Goal: Task Accomplishment & Management: Manage account settings

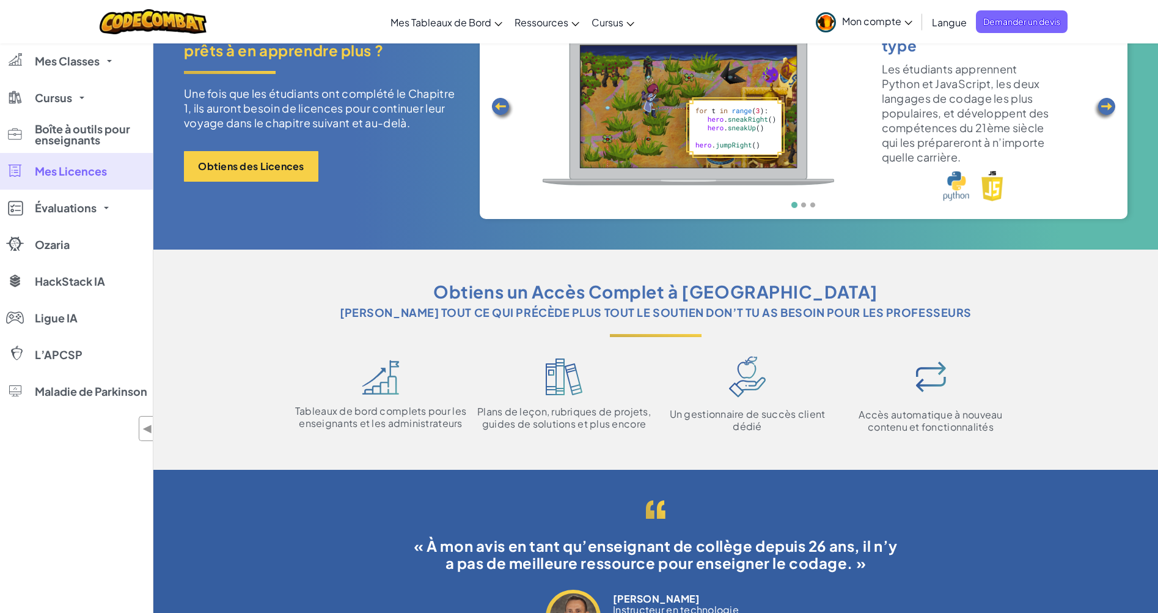
scroll to position [183, 0]
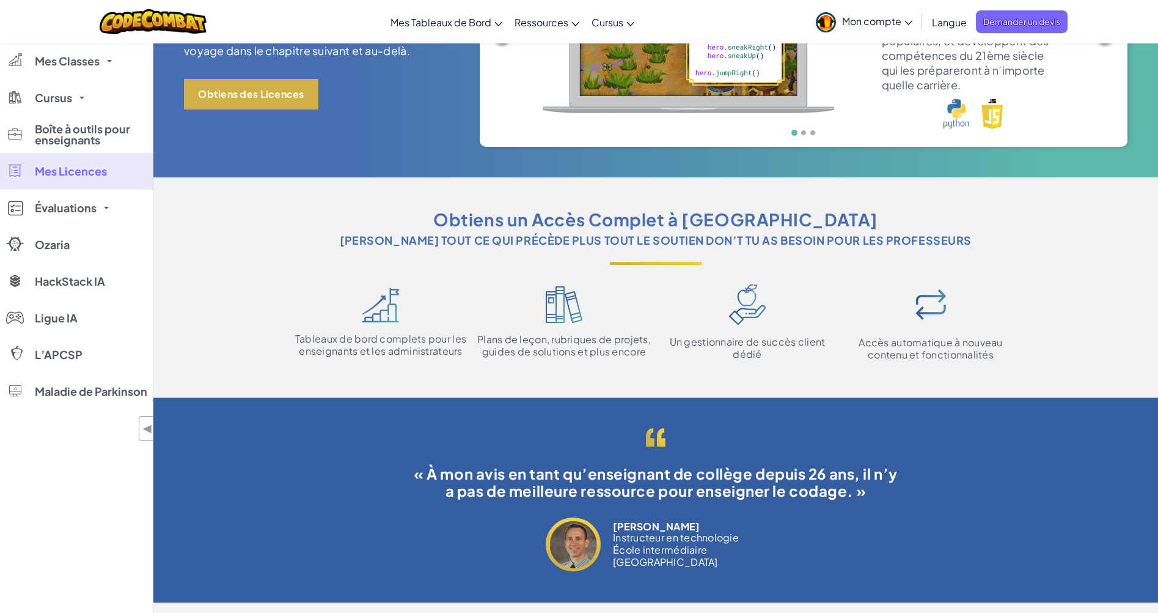
click at [264, 101] on button "Obtiens des Licences" at bounding box center [251, 94] width 134 height 31
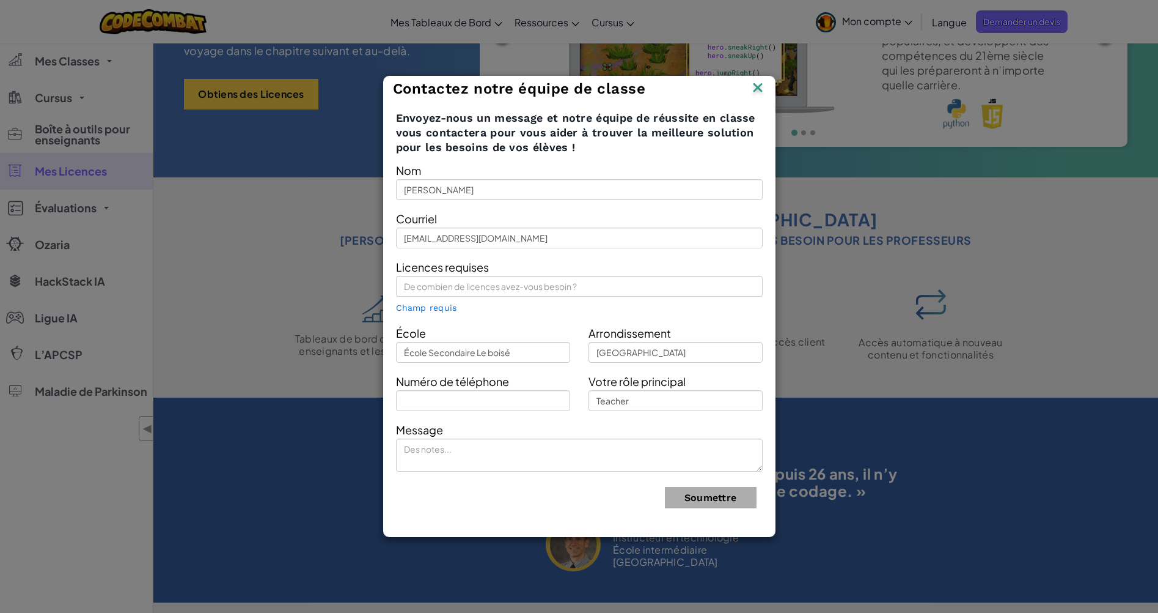
click at [754, 87] on img at bounding box center [758, 88] width 16 height 18
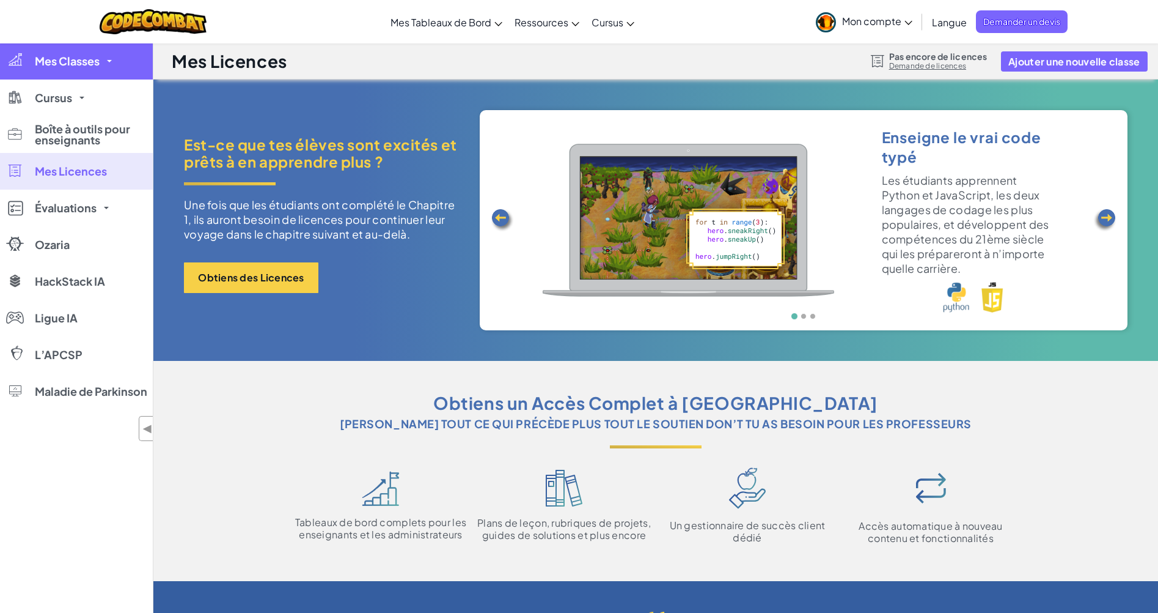
click at [95, 65] on span "Mes Classes" at bounding box center [67, 61] width 65 height 11
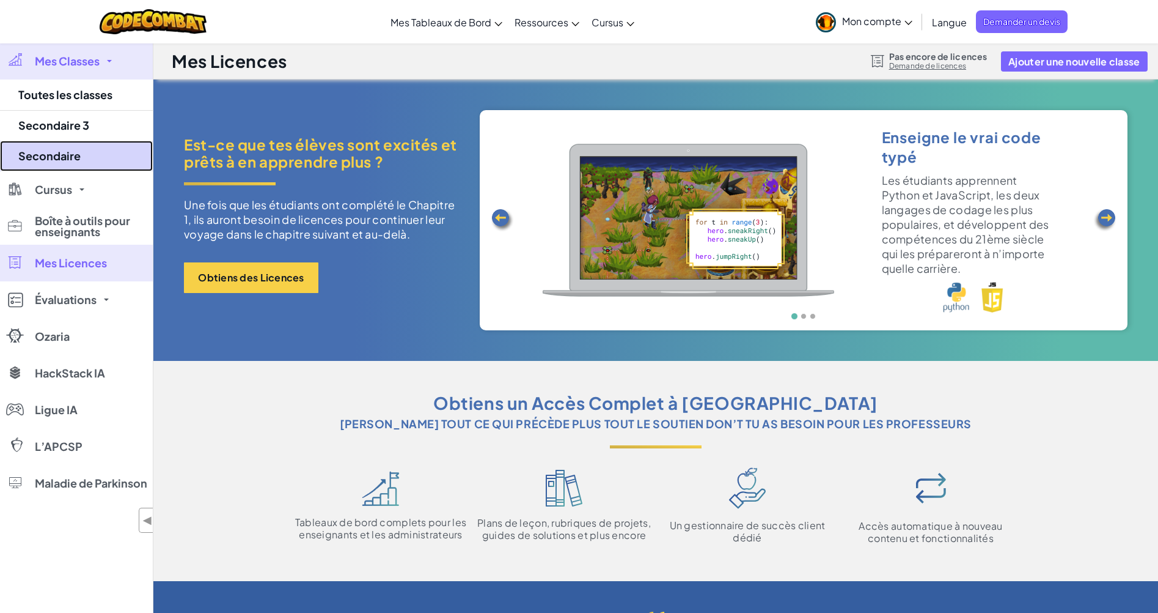
click at [68, 158] on link "Secondaire" at bounding box center [76, 156] width 153 height 31
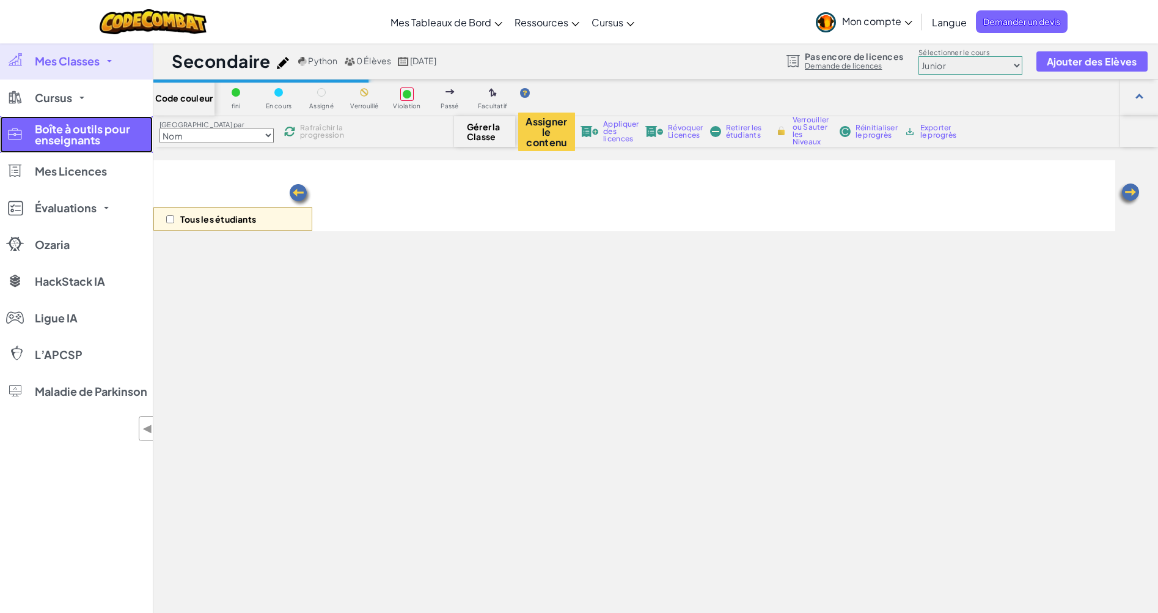
click at [107, 142] on span "Boîte à outils pour enseignants" at bounding box center [90, 134] width 110 height 22
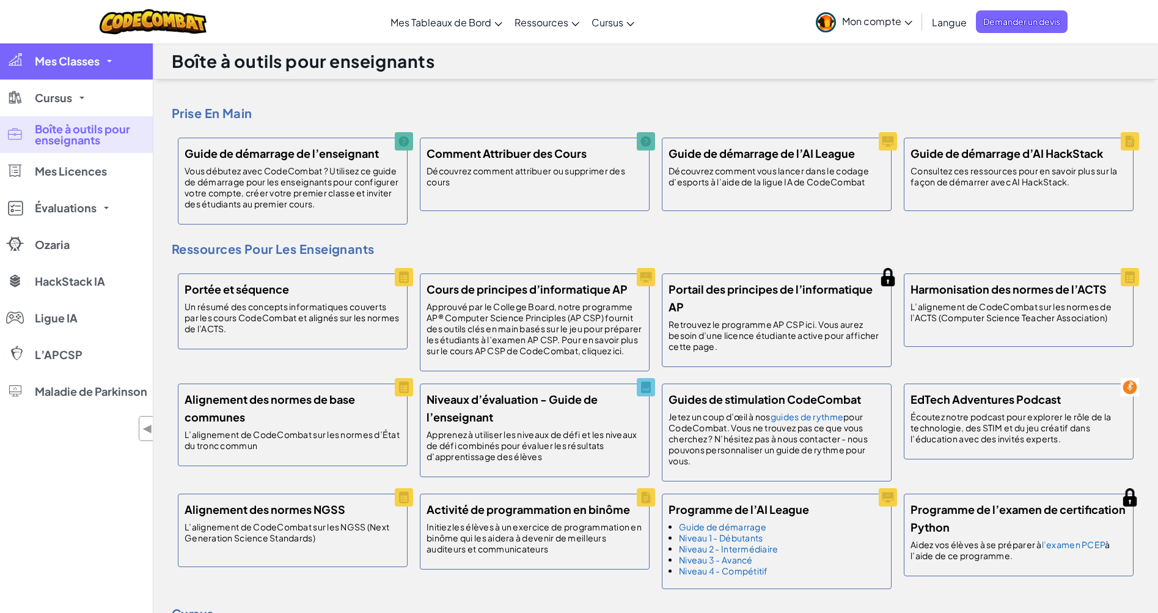
click at [86, 65] on span "Mes Classes" at bounding box center [67, 61] width 65 height 11
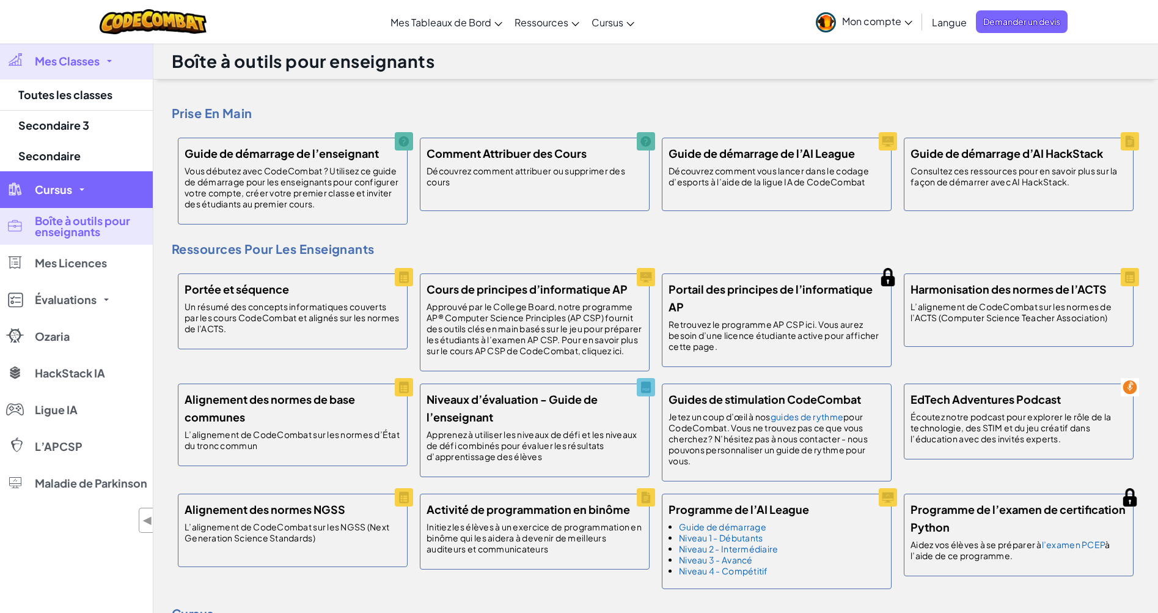
click at [81, 190] on span at bounding box center [81, 189] width 5 height 2
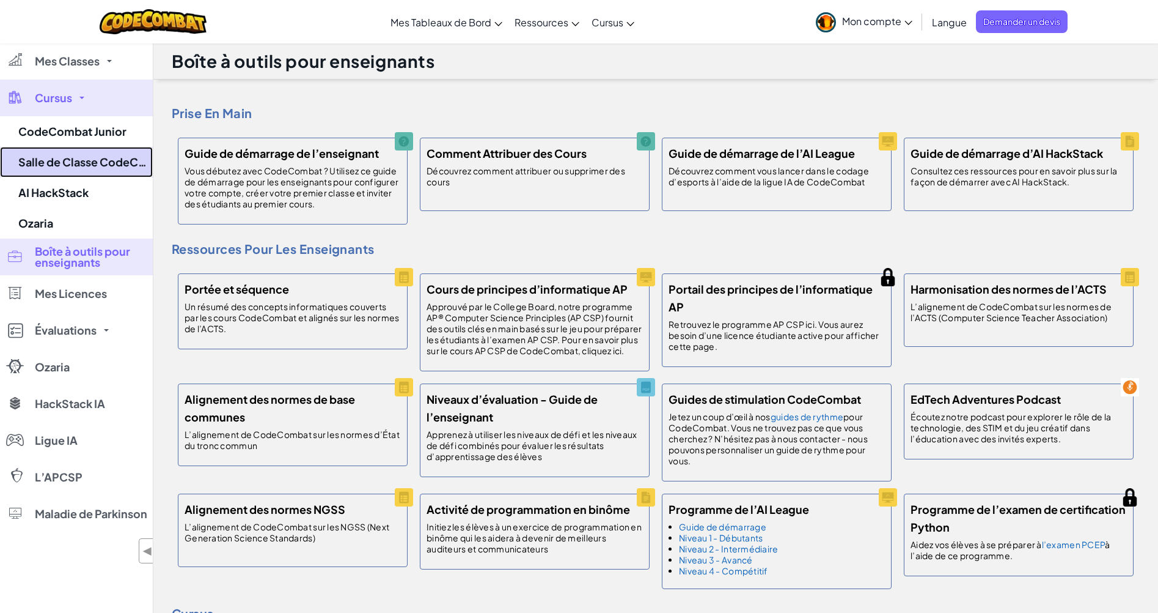
click at [88, 163] on link "Salle de Classe CodeCombat" at bounding box center [76, 162] width 153 height 31
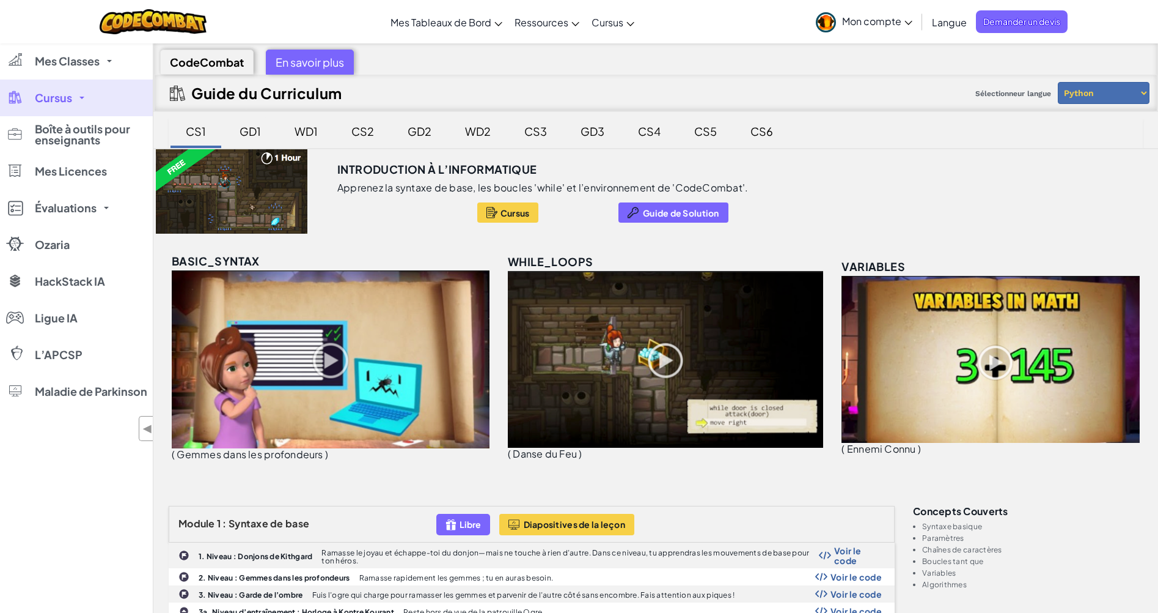
click at [250, 133] on font "GD1" at bounding box center [250, 131] width 21 height 14
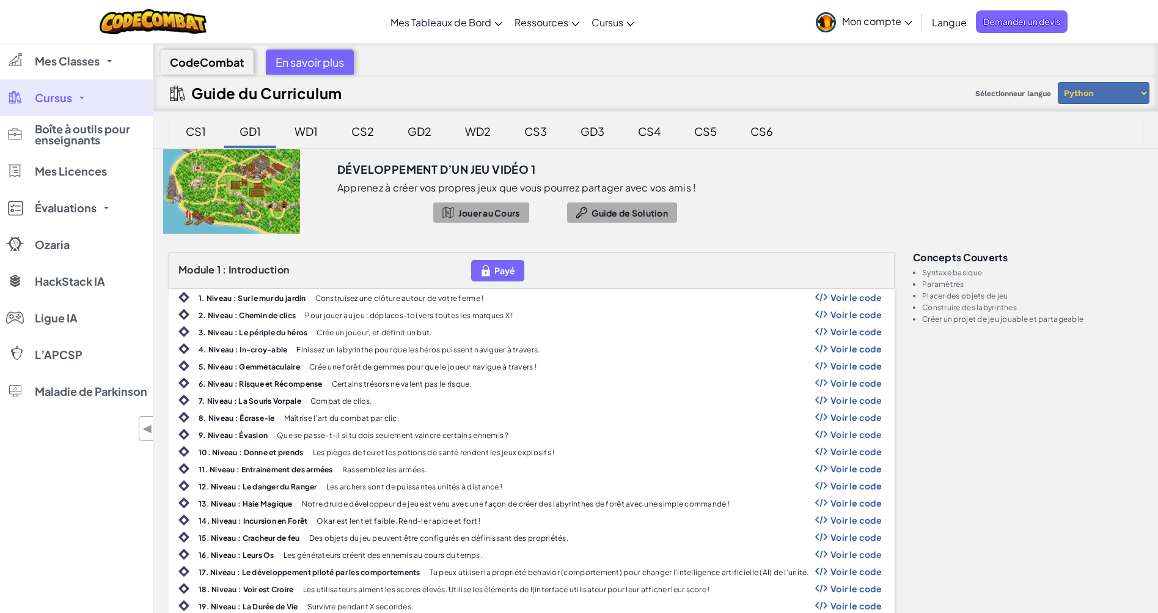
click at [197, 132] on font "CS1" at bounding box center [196, 131] width 20 height 14
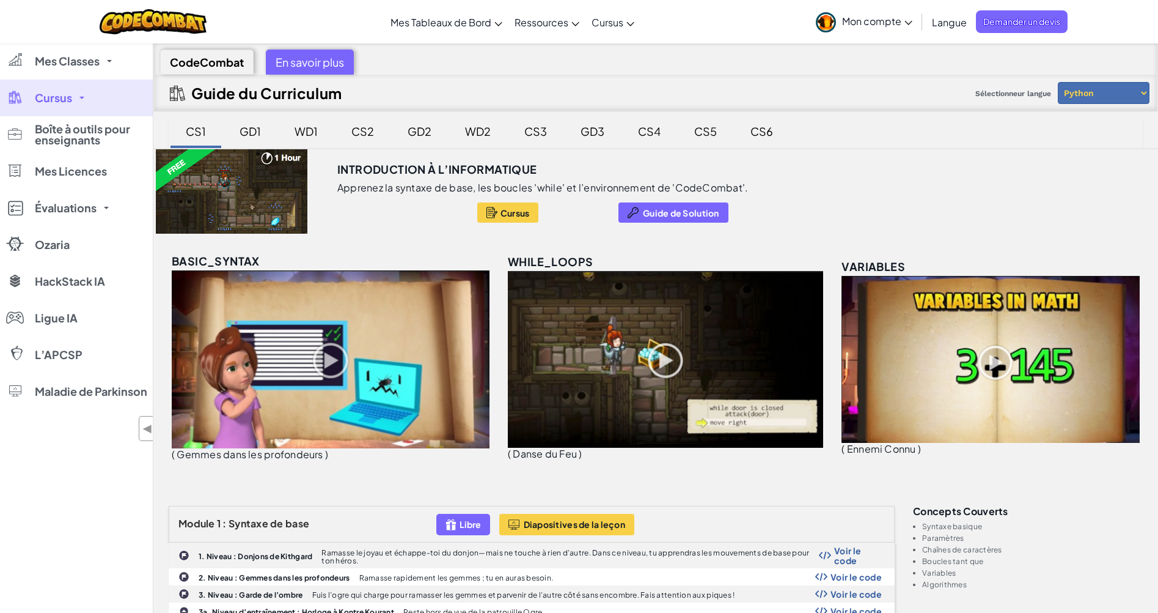
click at [256, 133] on font "GD1" at bounding box center [250, 131] width 21 height 14
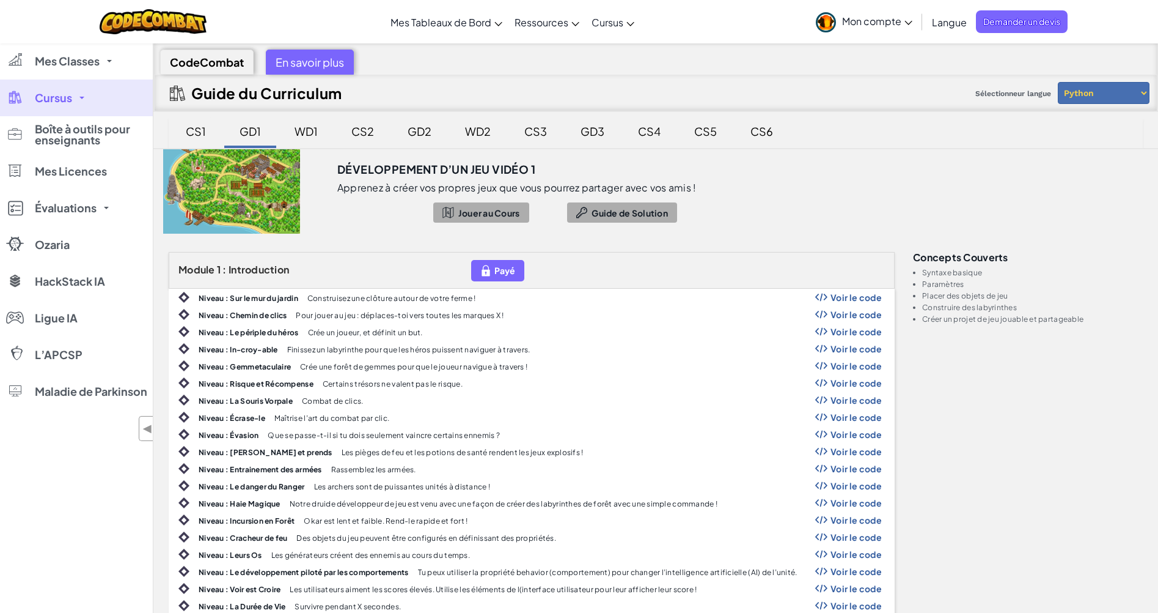
click at [205, 133] on font "CS1" at bounding box center [196, 131] width 20 height 14
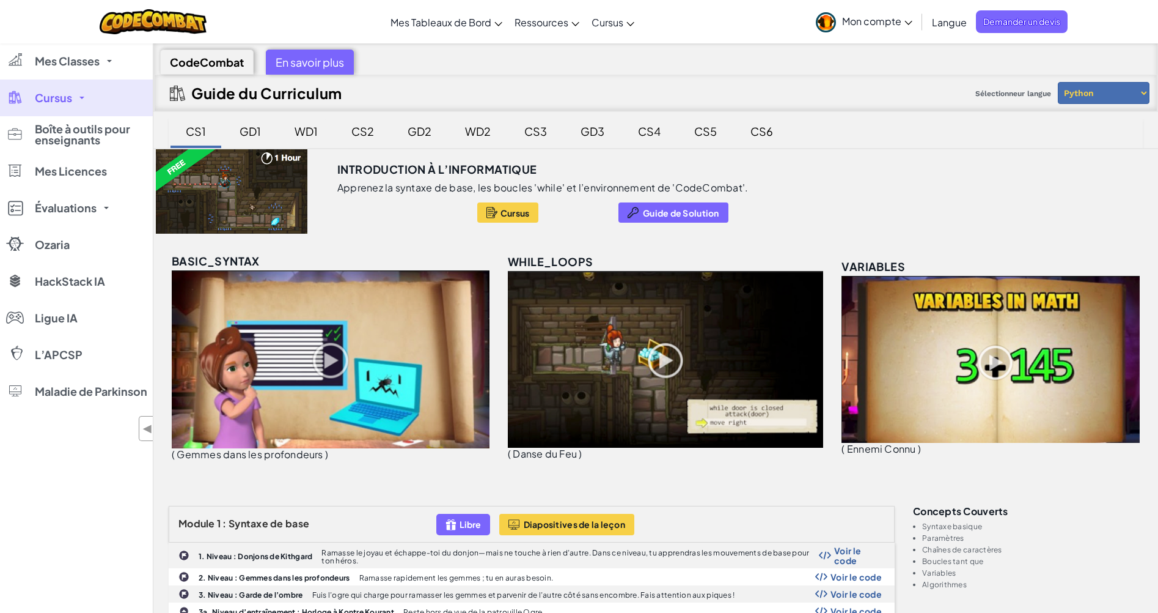
click at [301, 128] on font "WD1" at bounding box center [306, 131] width 23 height 14
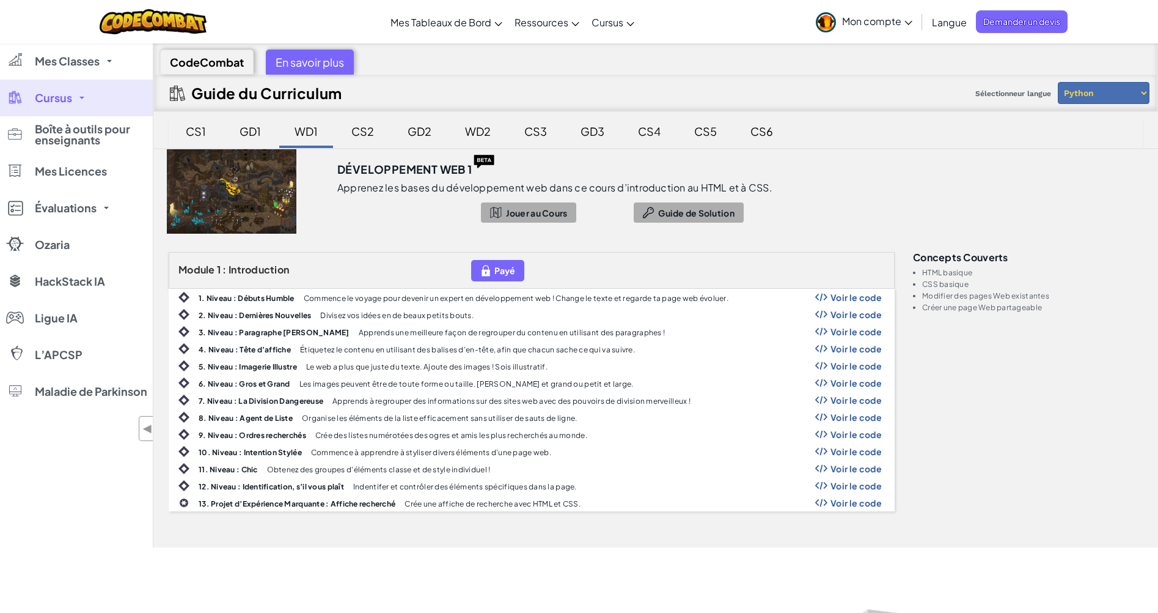
click at [359, 127] on font "CS2" at bounding box center [363, 131] width 23 height 14
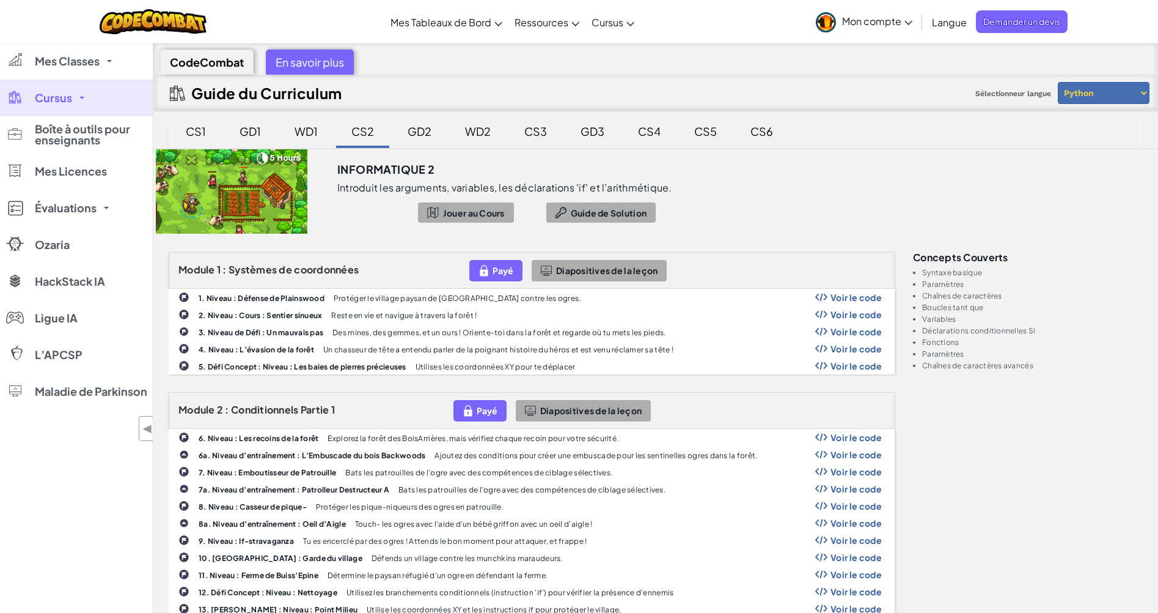
click at [195, 133] on font "CS1" at bounding box center [196, 131] width 20 height 14
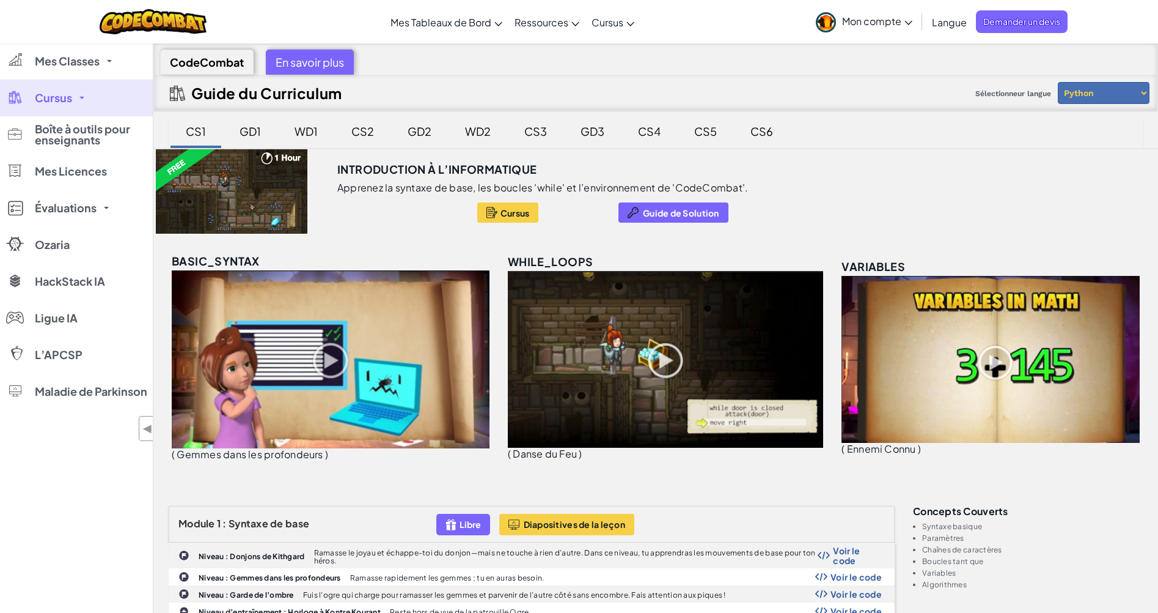
click at [252, 131] on font "GD1" at bounding box center [250, 131] width 21 height 14
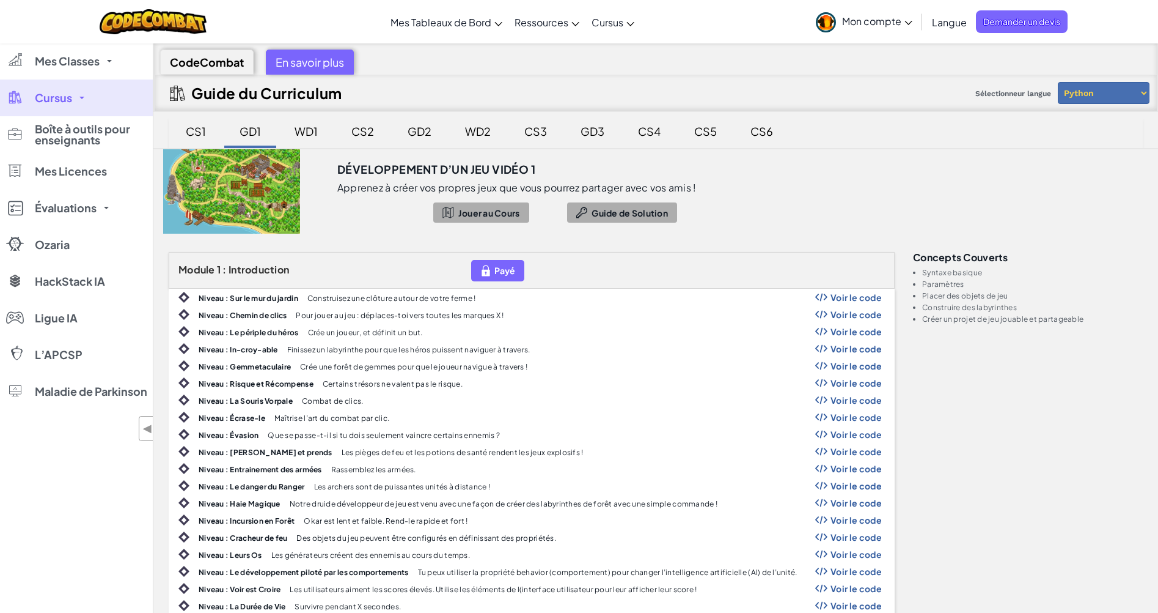
click at [313, 59] on div "En savoir plus" at bounding box center [310, 62] width 88 height 25
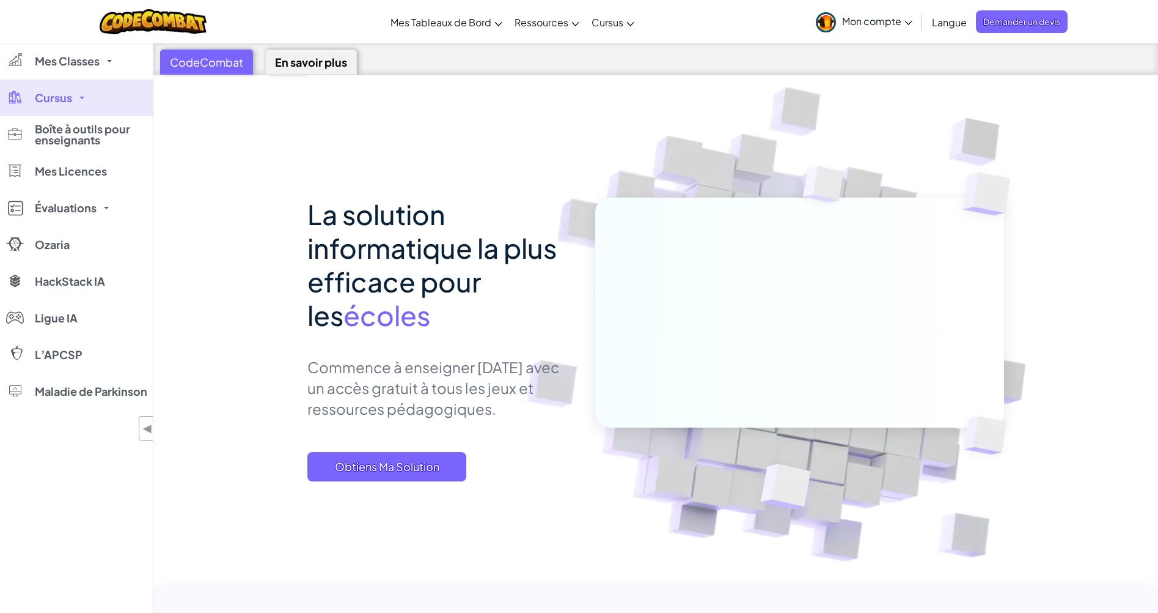
click at [230, 67] on div "CodeCombat" at bounding box center [206, 62] width 93 height 25
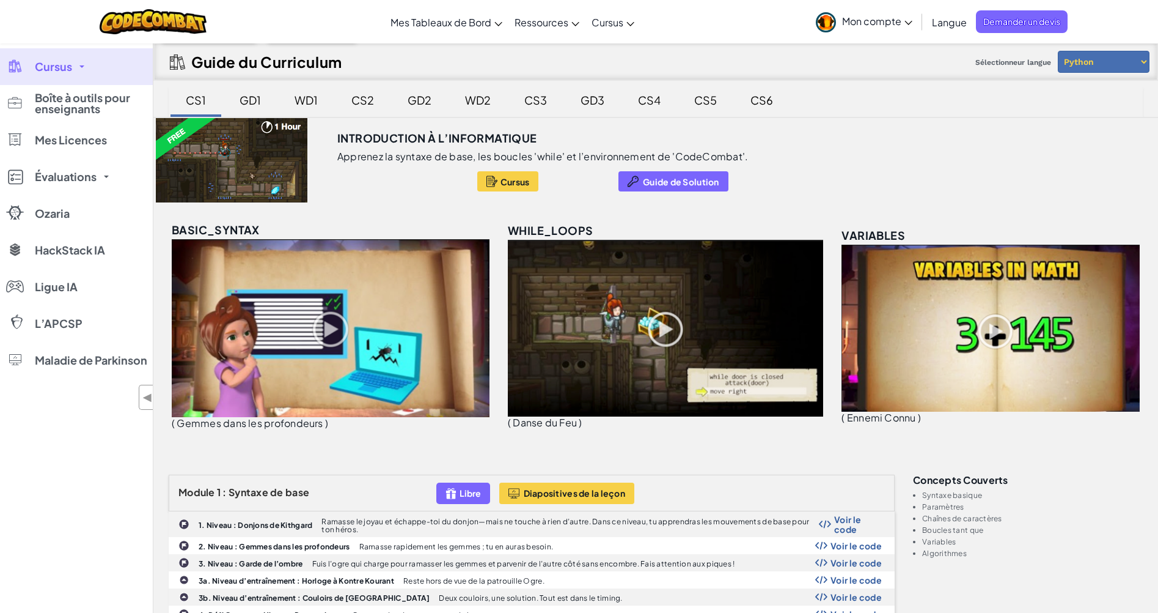
scroll to position [61, 0]
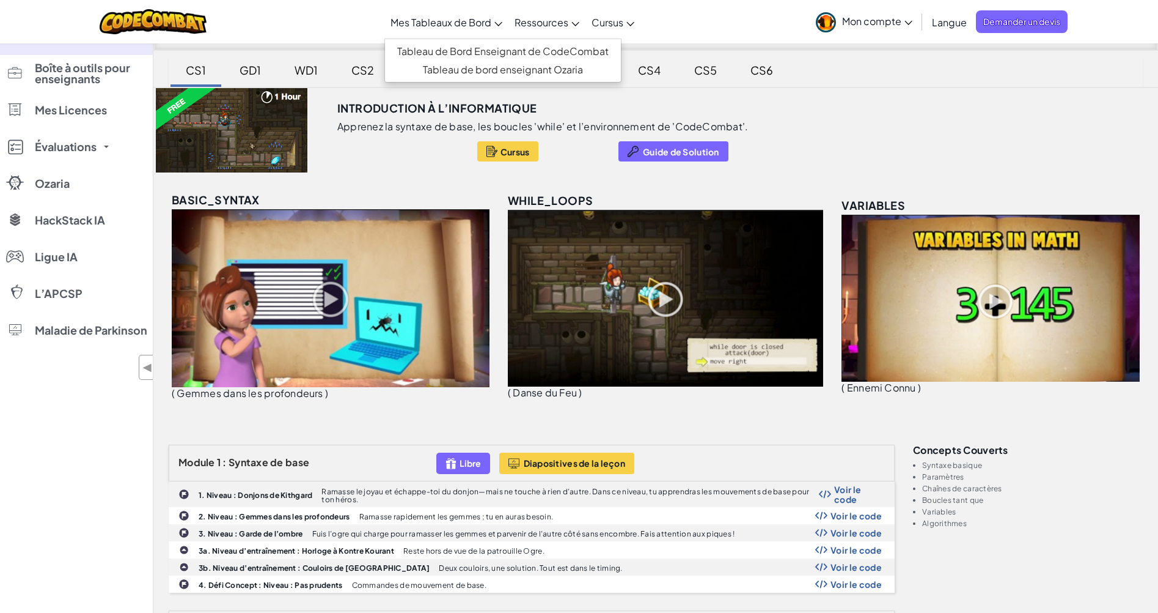
click at [495, 17] on link "Mes Tableaux de Bord" at bounding box center [447, 22] width 124 height 33
click at [494, 51] on font "Tableau de Bord Enseignant de CodeCombat" at bounding box center [503, 51] width 212 height 13
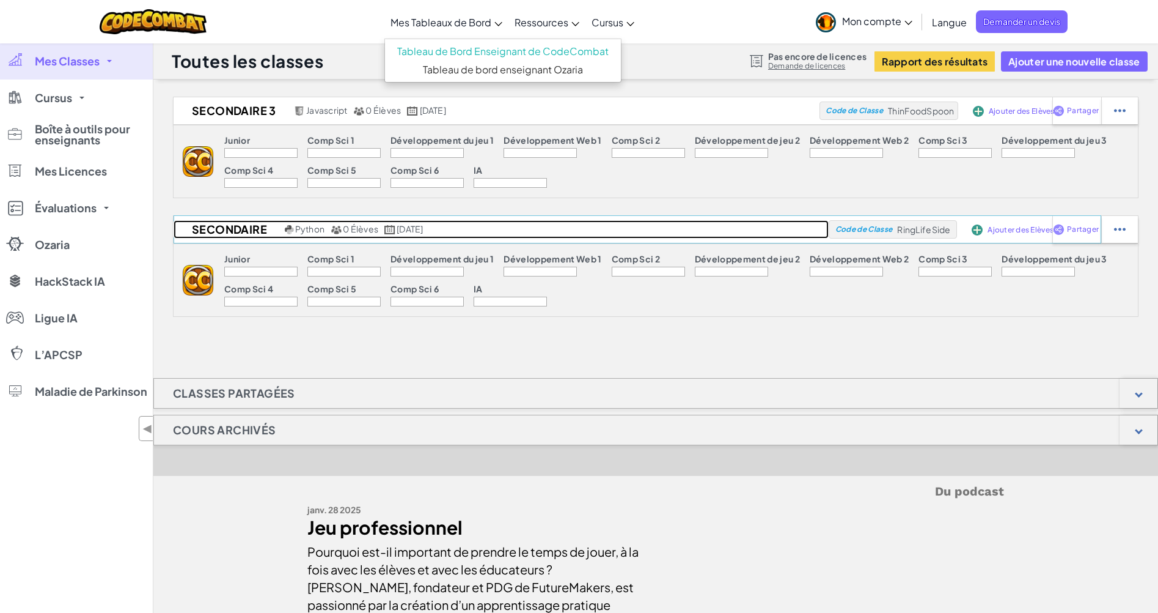
click at [257, 229] on h2 "Secondaire" at bounding box center [228, 229] width 108 height 18
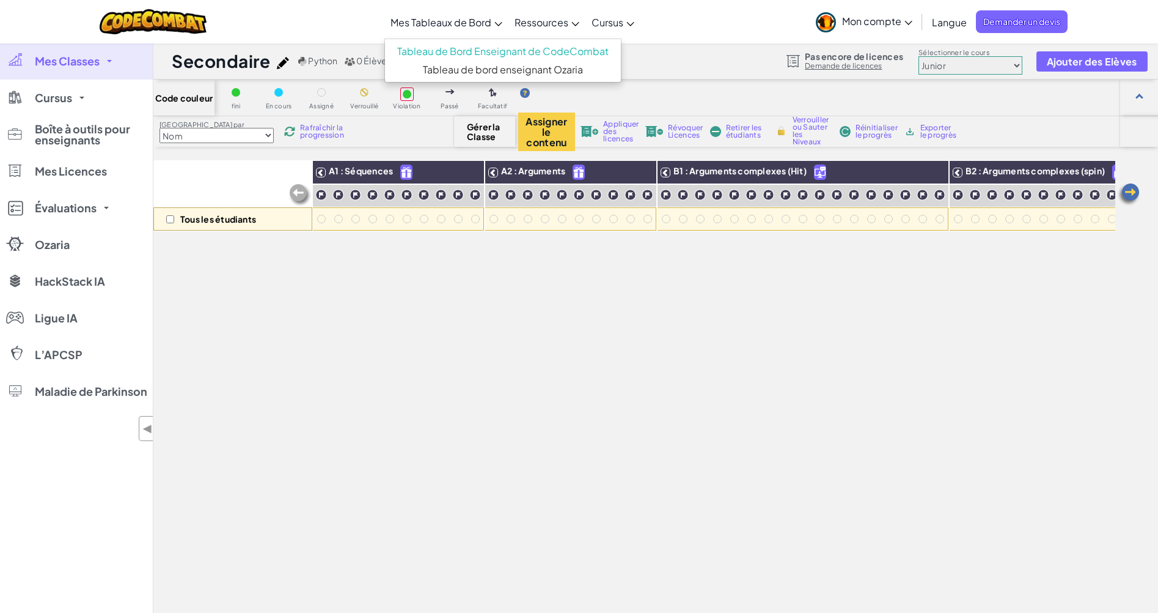
click at [284, 62] on img at bounding box center [283, 63] width 12 height 12
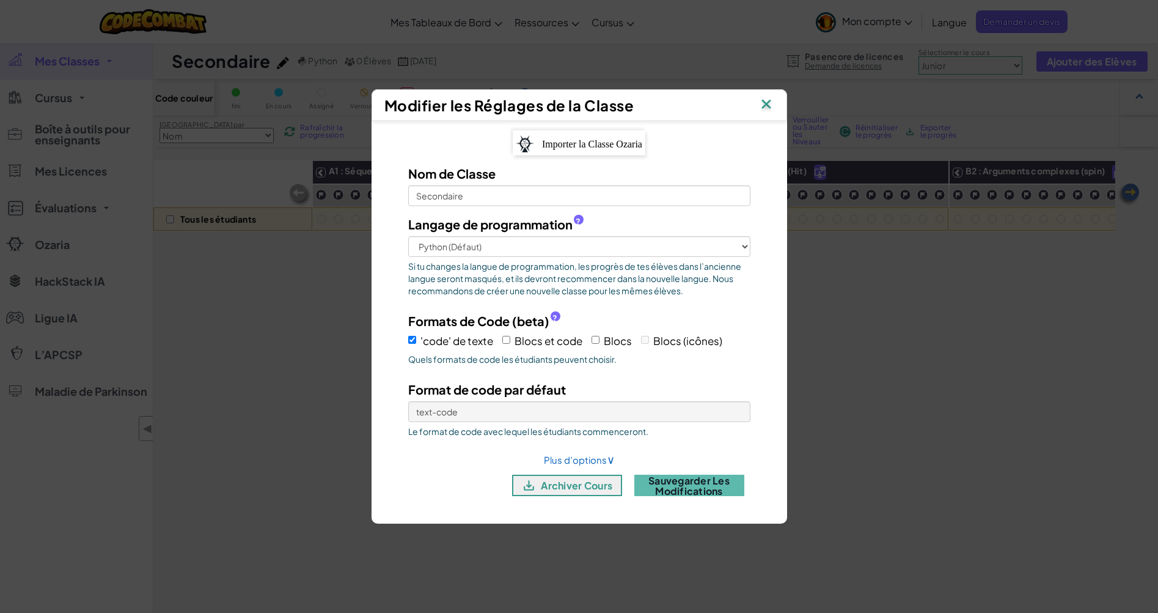
click at [765, 105] on img at bounding box center [767, 105] width 16 height 18
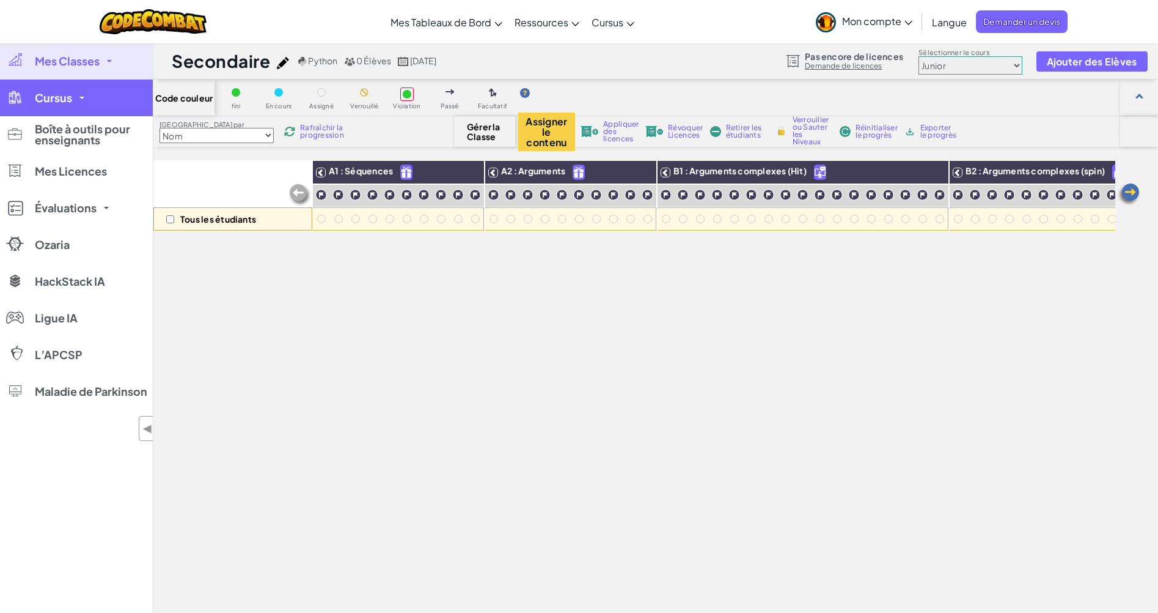
click at [87, 100] on link "Cursus" at bounding box center [76, 97] width 153 height 37
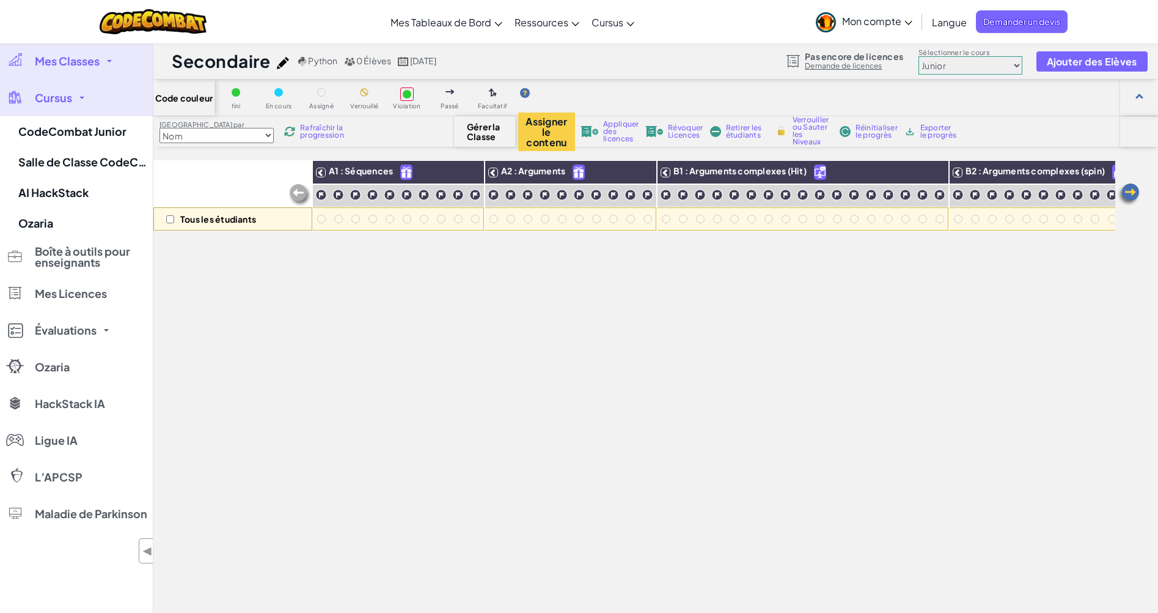
click at [87, 100] on link "Cursus" at bounding box center [76, 97] width 153 height 37
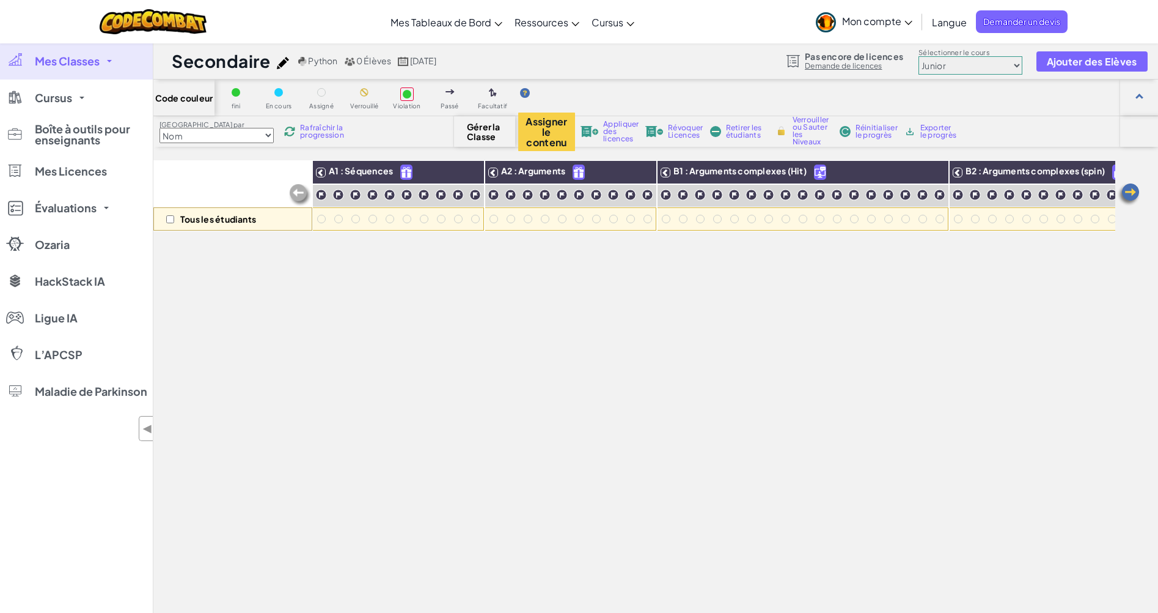
click at [103, 65] on link "Mes Classes" at bounding box center [76, 61] width 153 height 37
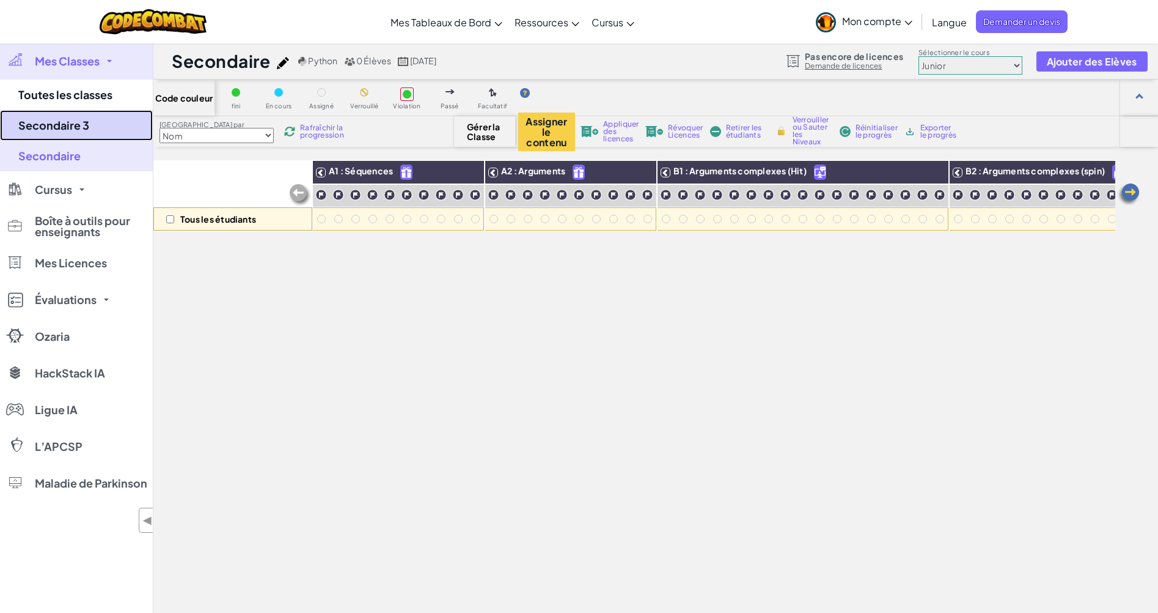
click at [87, 125] on link "Secondaire 3" at bounding box center [76, 125] width 153 height 31
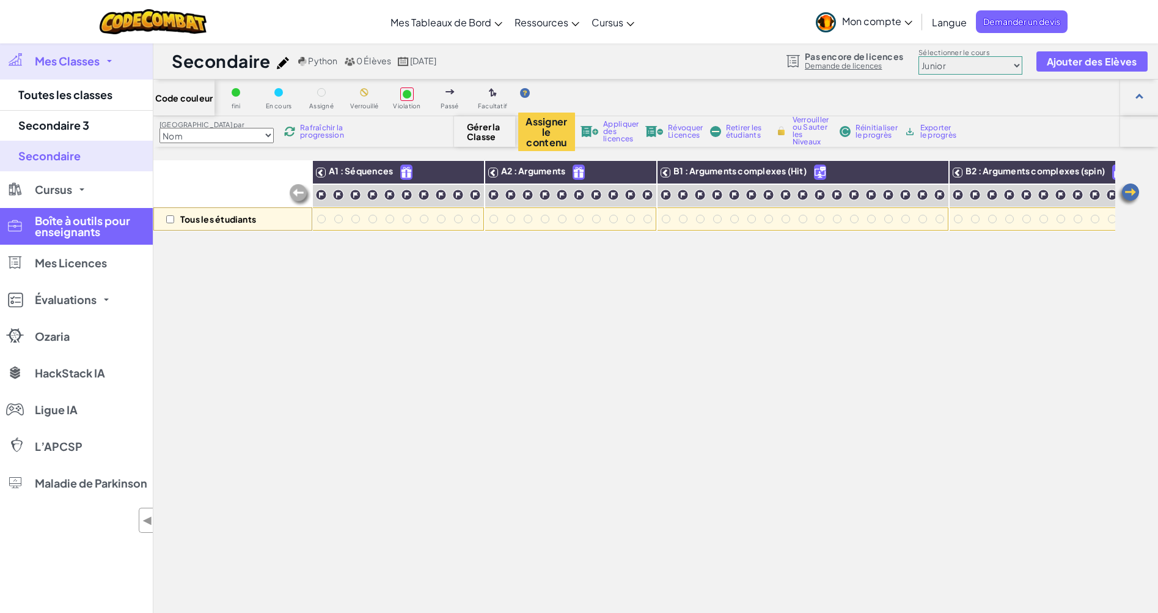
select select "560f1a9f22961295f9427742"
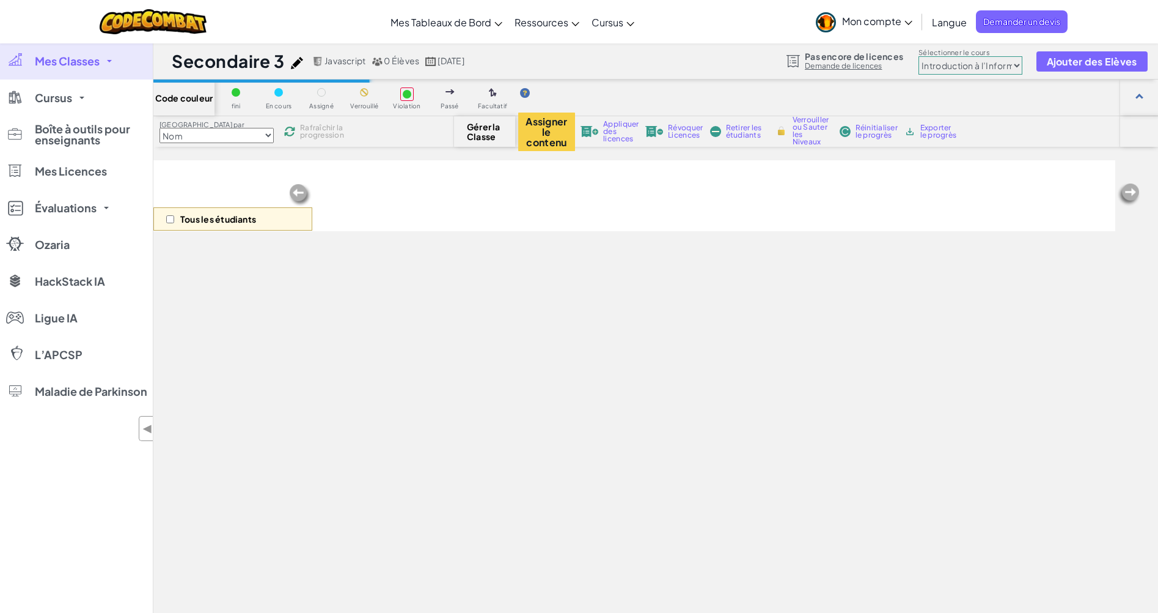
click at [299, 64] on img at bounding box center [297, 63] width 12 height 12
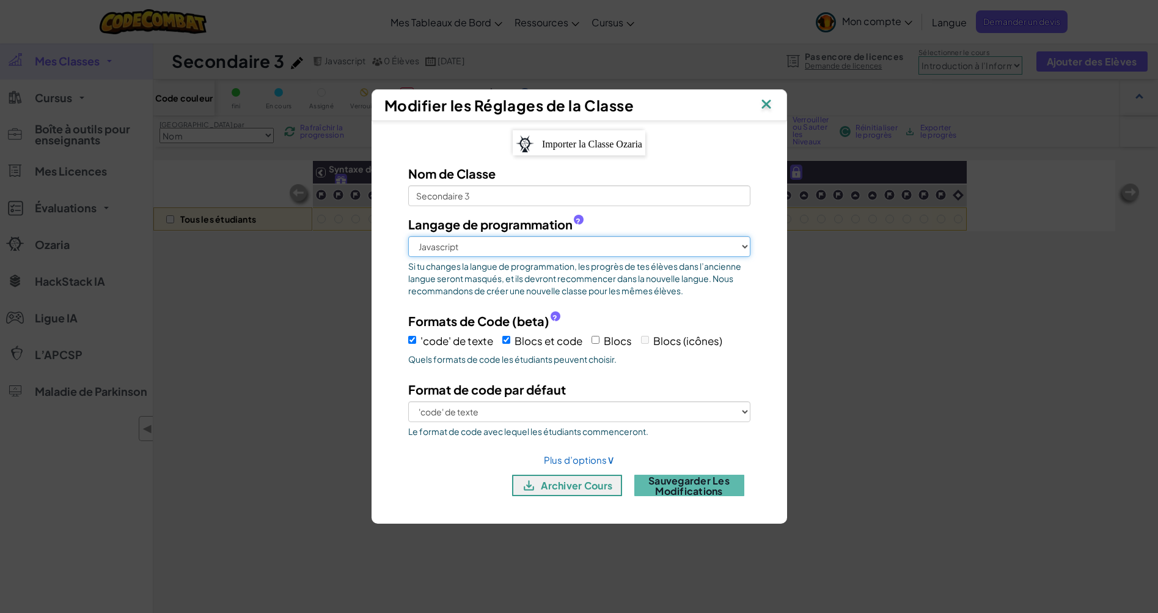
click at [743, 247] on select "Python (Défaut) Javascript C++ [GEOGRAPHIC_DATA] (Expérimental)" at bounding box center [579, 246] width 342 height 21
select select "python"
click at [408, 236] on select "Python (Défaut) Javascript C++ [GEOGRAPHIC_DATA] (Expérimental)" at bounding box center [579, 246] width 342 height 21
click at [764, 105] on img at bounding box center [767, 105] width 16 height 18
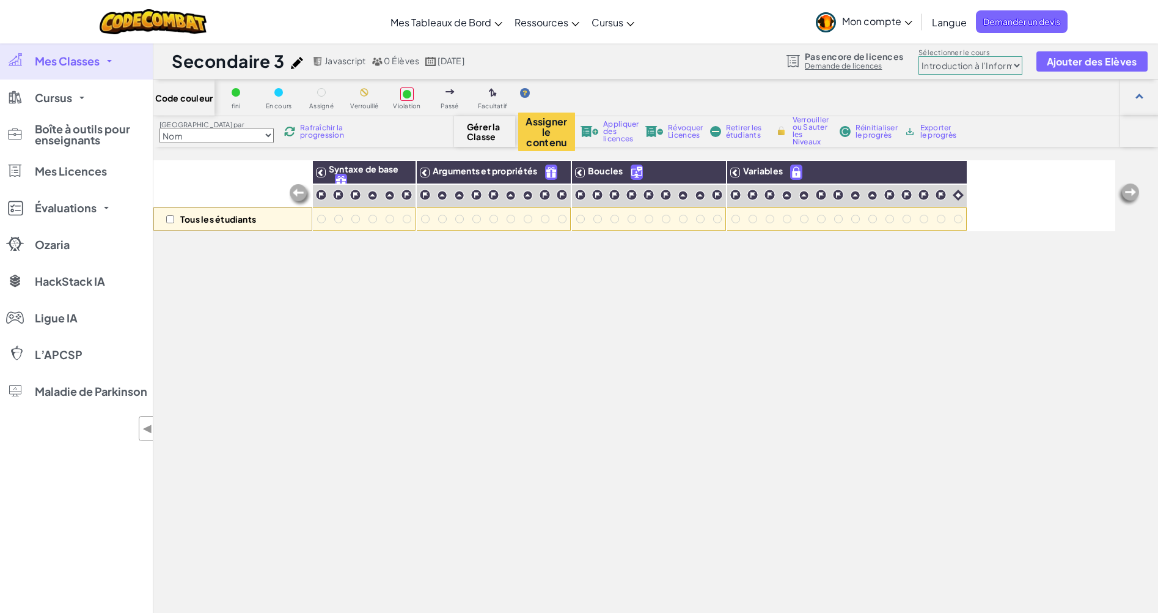
click at [293, 62] on img at bounding box center [297, 63] width 12 height 12
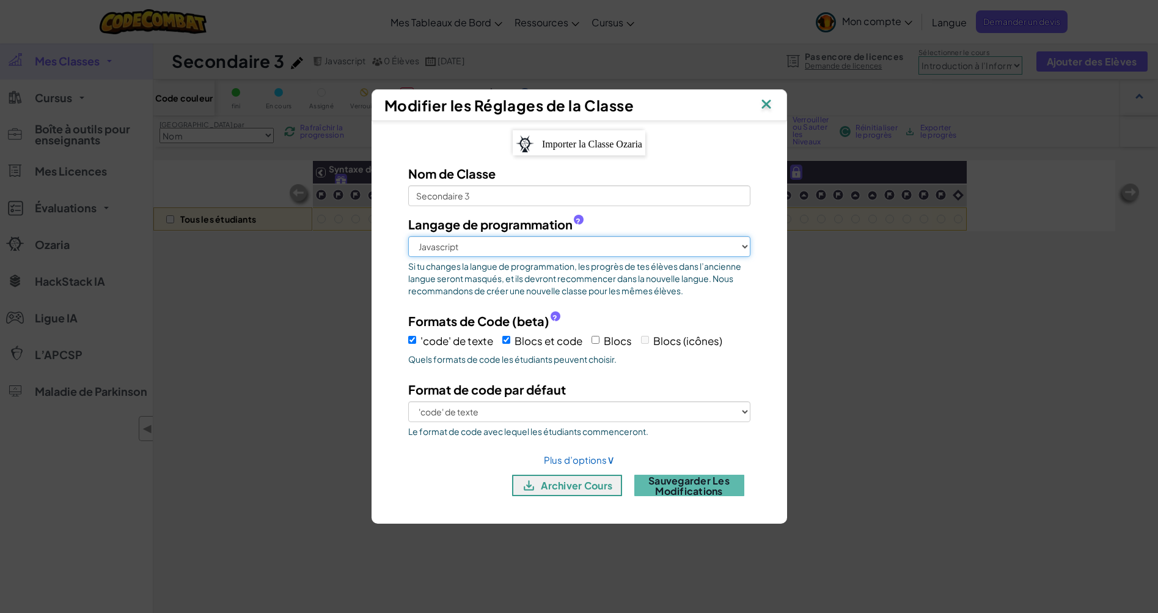
click at [745, 247] on select "Python (Défaut) Javascript C++ [GEOGRAPHIC_DATA] (Expérimental)" at bounding box center [579, 246] width 342 height 21
select select "python"
click at [408, 236] on select "Python (Défaut) Javascript C++ [GEOGRAPHIC_DATA] (Expérimental)" at bounding box center [579, 246] width 342 height 21
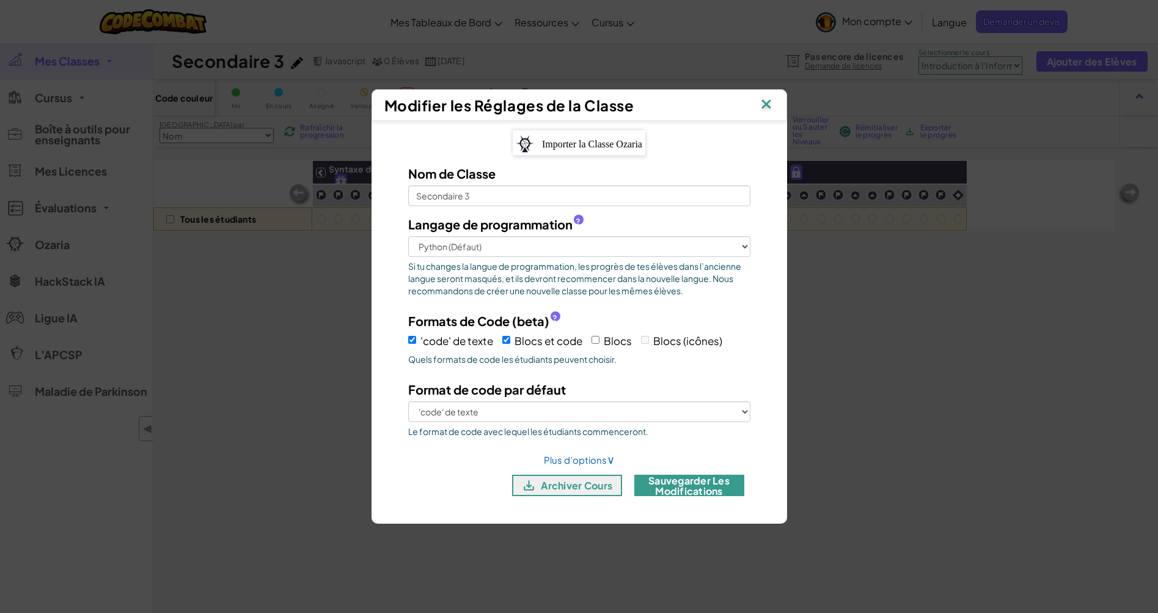
click at [698, 487] on button "Sauvegarder les modifications" at bounding box center [690, 484] width 110 height 21
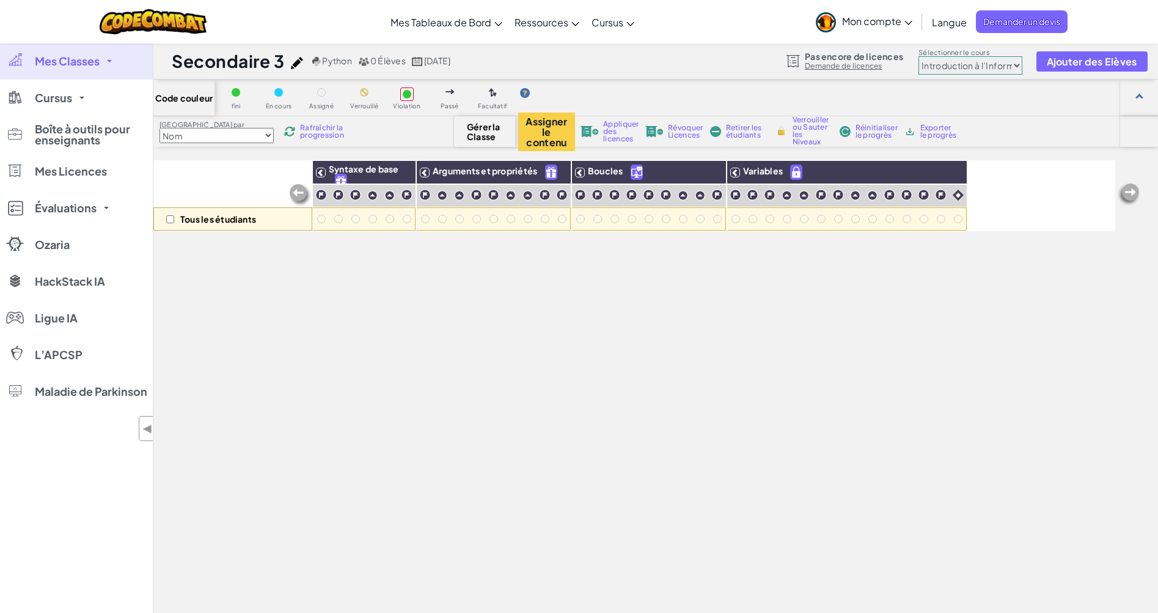
click at [1015, 65] on select "Junior Introduction à l’Informatique Développement d’un jeu vidéo 1 Développeme…" at bounding box center [971, 65] width 104 height 18
click at [919, 56] on select "Junior Introduction à l’Informatique Développement d’un jeu vidéo 1 Développeme…" at bounding box center [971, 65] width 104 height 18
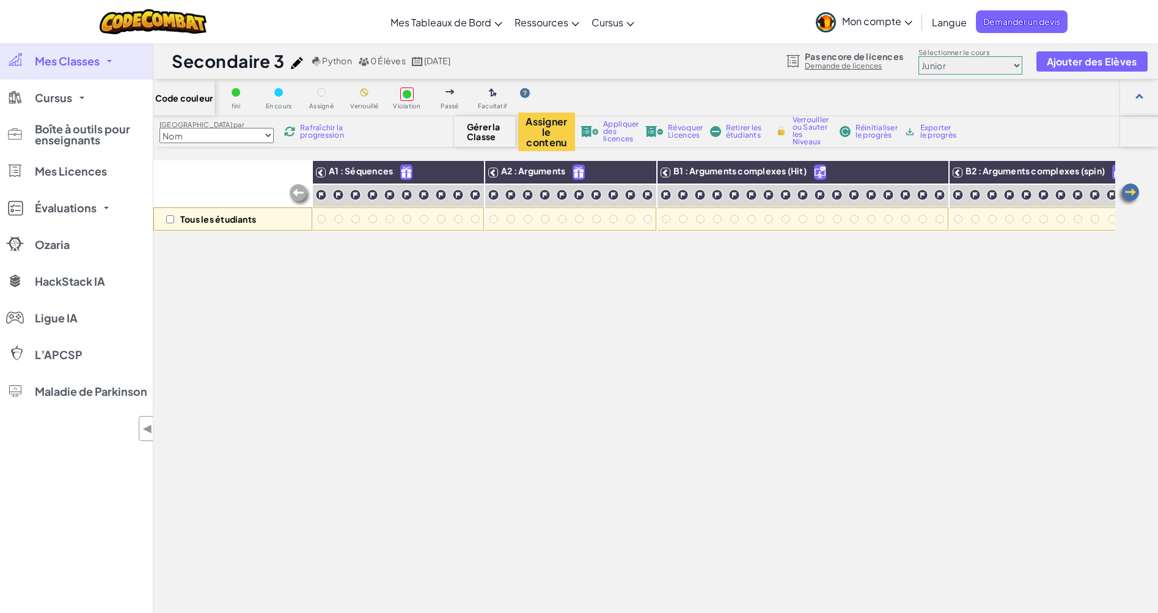
click at [1016, 63] on select "Junior Introduction à l’Informatique Développement d’un jeu vidéo 1 Développeme…" at bounding box center [971, 65] width 104 height 18
click at [919, 56] on select "Junior Introduction à l’Informatique Développement d’un jeu vidéo 1 Développeme…" at bounding box center [971, 65] width 104 height 18
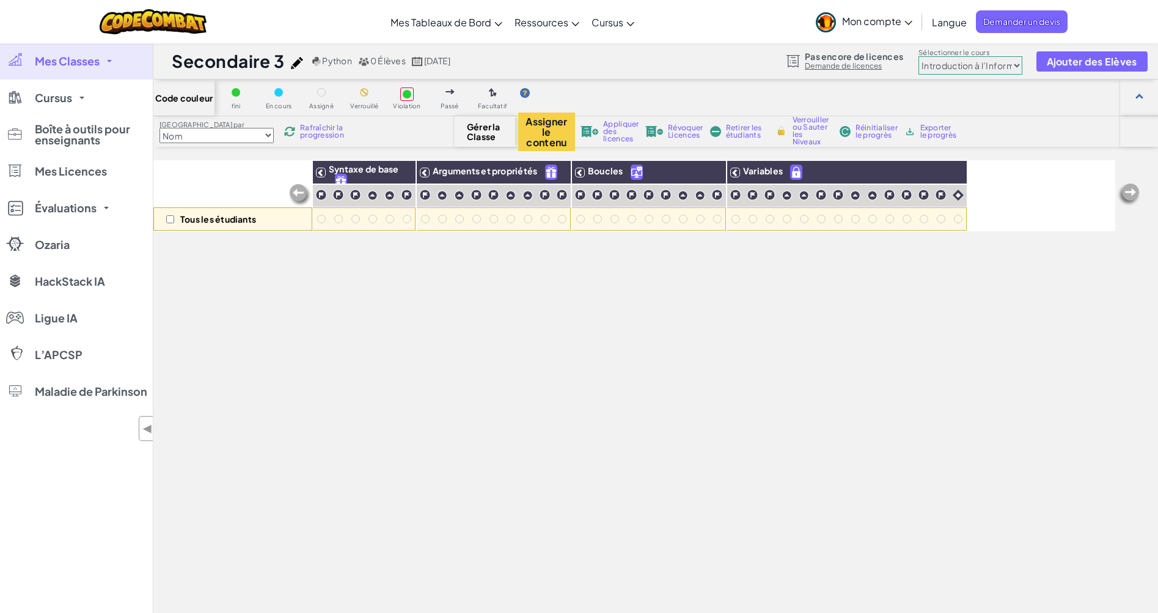
click at [1016, 64] on select "Junior Introduction à l’Informatique Développement d’un jeu vidéo 1 Développeme…" at bounding box center [971, 65] width 104 height 18
click at [919, 56] on select "Junior Introduction à l’Informatique Développement d’un jeu vidéo 1 Développeme…" at bounding box center [971, 65] width 104 height 18
click at [300, 62] on img at bounding box center [297, 63] width 12 height 12
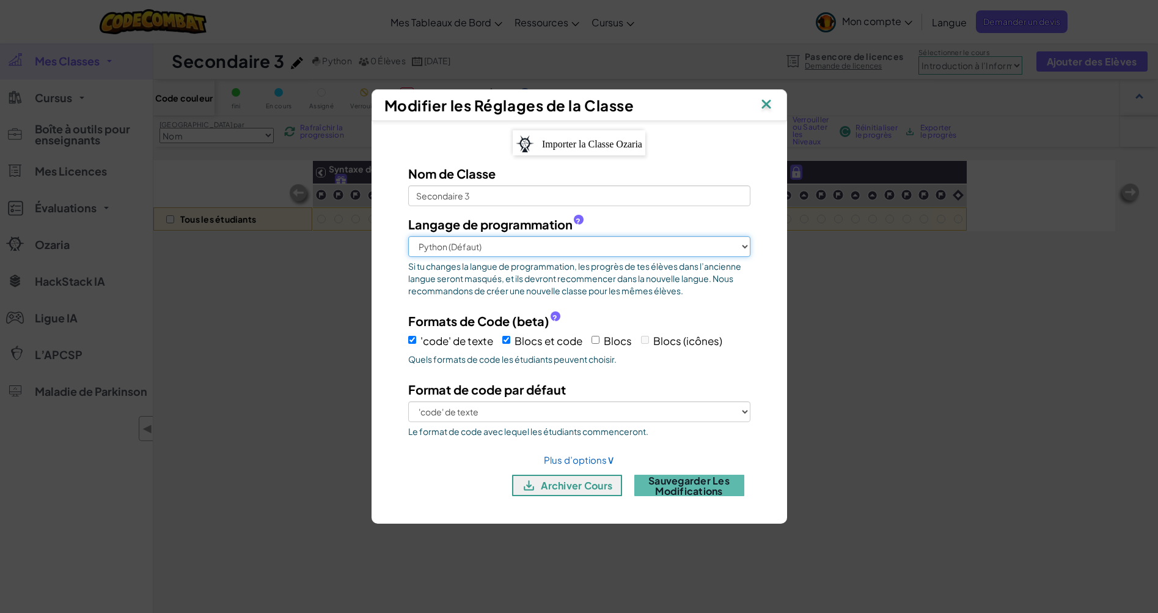
click at [745, 246] on select "Python (Défaut) Javascript C++ [GEOGRAPHIC_DATA] (Expérimental)" at bounding box center [579, 246] width 342 height 21
click at [765, 107] on img at bounding box center [767, 105] width 16 height 18
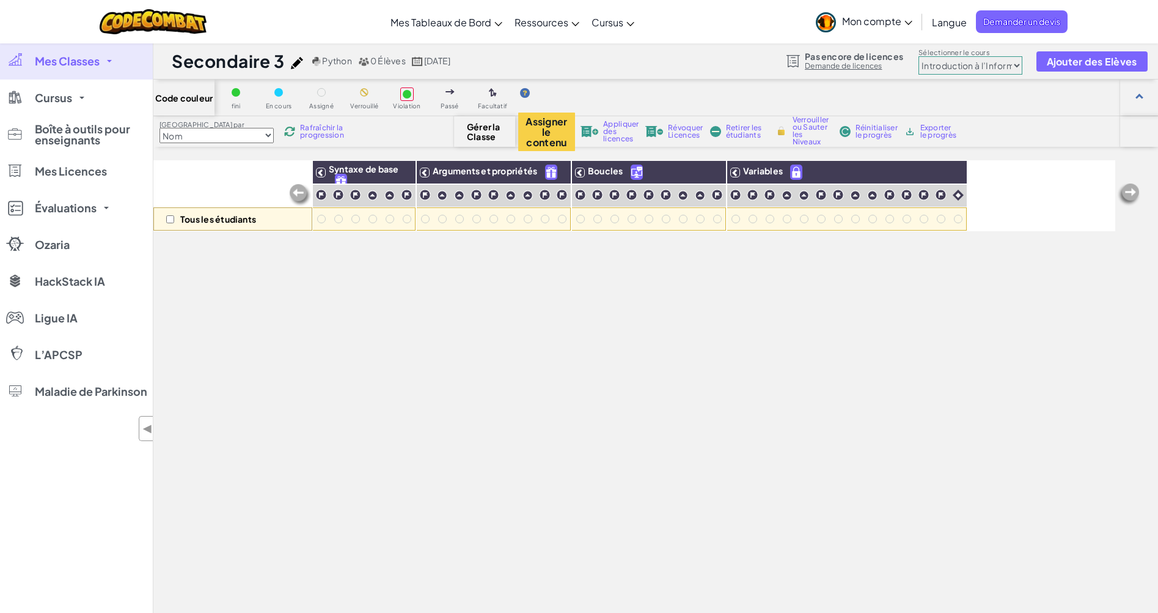
click at [1015, 67] on select "Junior Introduction à l’Informatique Développement d’un jeu vidéo 1 Développeme…" at bounding box center [971, 65] width 104 height 18
select select "5789587aad86a6efb573701e"
click at [919, 56] on select "Junior Introduction à l’Informatique Développement d’un jeu vidéo 1 Développeme…" at bounding box center [971, 65] width 104 height 18
